Goal: Information Seeking & Learning: Learn about a topic

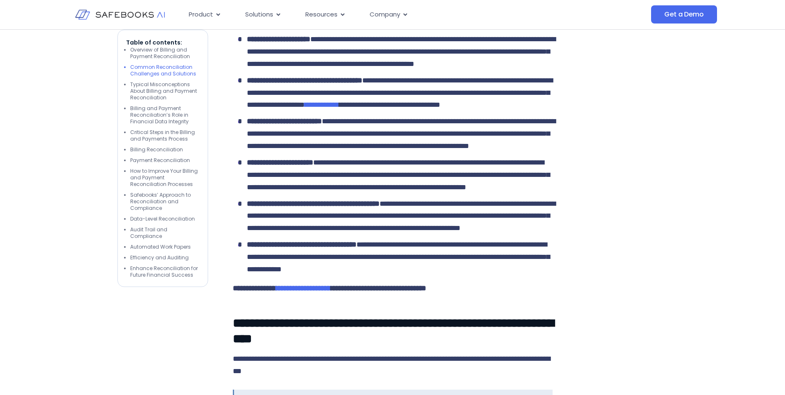
scroll to position [1540, 0]
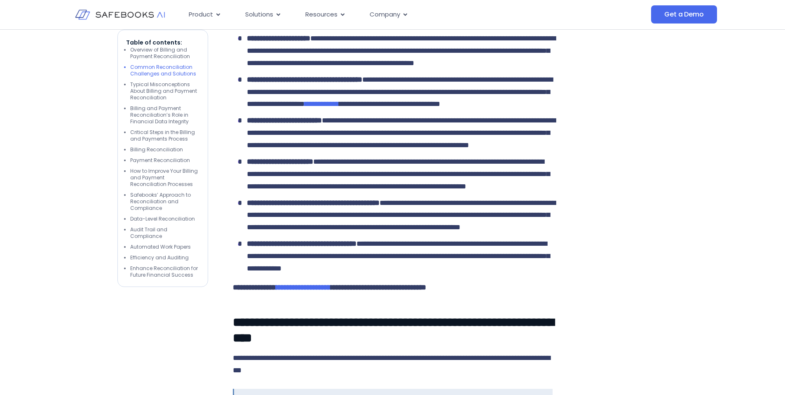
drag, startPoint x: 327, startPoint y: 115, endPoint x: 234, endPoint y: 101, distance: 93.9
drag, startPoint x: 235, startPoint y: 101, endPoint x: 320, endPoint y: 120, distance: 86.6
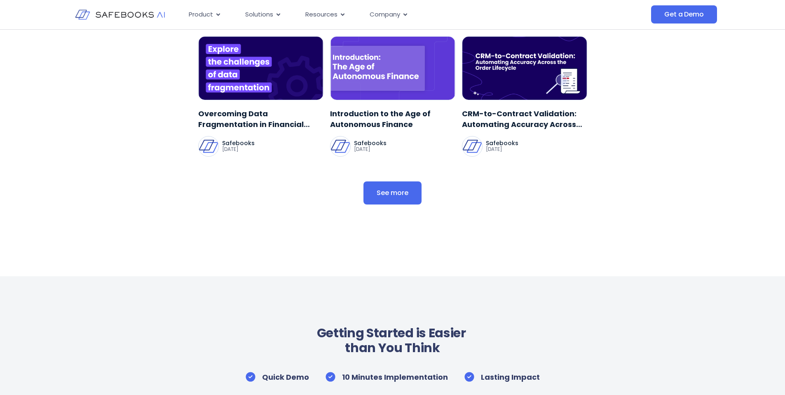
scroll to position [3724, 0]
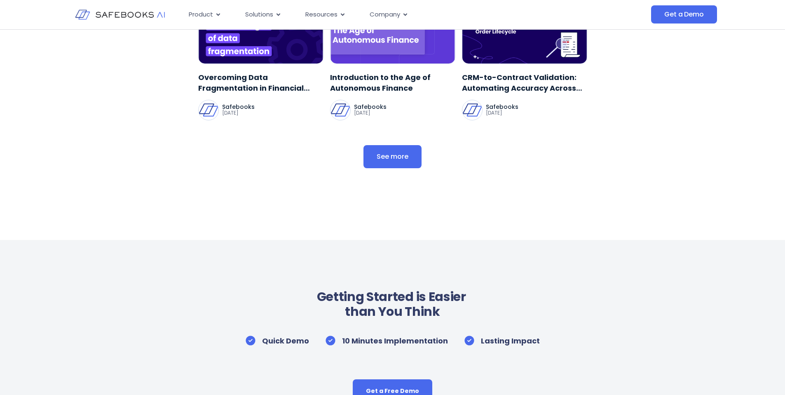
scroll to position [3738, 0]
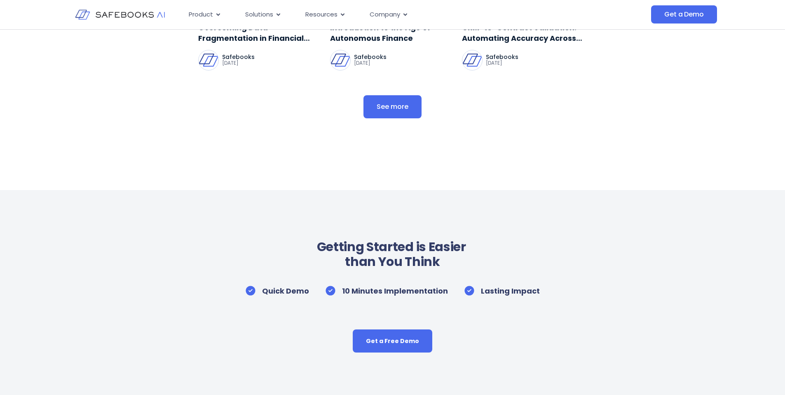
scroll to position [3793, 0]
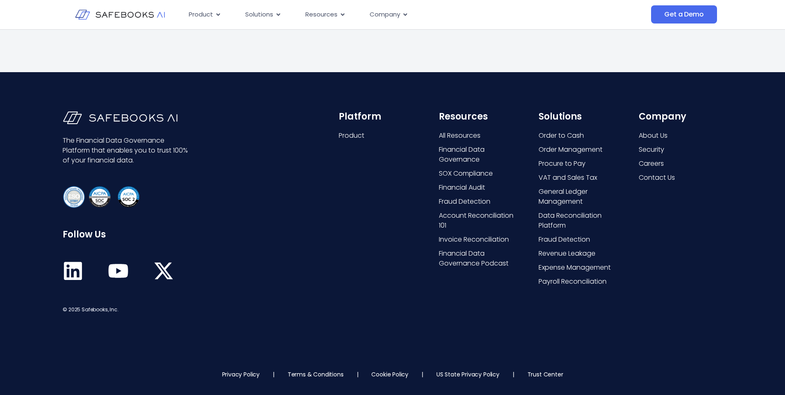
scroll to position [4245, 0]
